Goal: Task Accomplishment & Management: Manage account settings

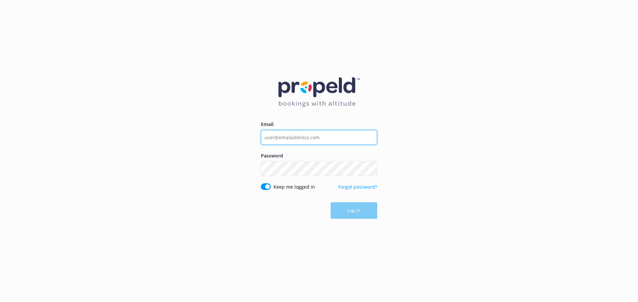
click at [307, 145] on input "Email" at bounding box center [319, 137] width 116 height 15
type input "[EMAIL_ADDRESS][DOMAIN_NAME]"
click at [316, 180] on div "Password Show password" at bounding box center [319, 167] width 116 height 31
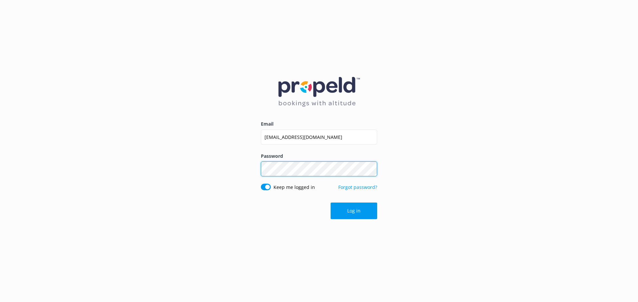
click button "Log in" at bounding box center [353, 211] width 46 height 17
